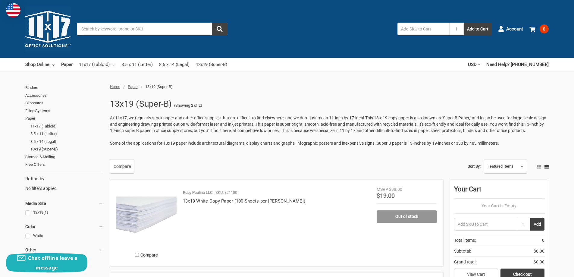
drag, startPoint x: 171, startPoint y: 103, endPoint x: 144, endPoint y: 105, distance: 27.1
click at [170, 103] on h1 "13x19 (Super-B)" at bounding box center [141, 104] width 62 height 16
drag, startPoint x: 111, startPoint y: 105, endPoint x: 171, endPoint y: 102, distance: 60.0
click at [171, 102] on h1 "13x19 (Super-B)" at bounding box center [141, 104] width 62 height 16
copy h1 "13x19 (Super-B)"
